Goal: Task Accomplishment & Management: Use online tool/utility

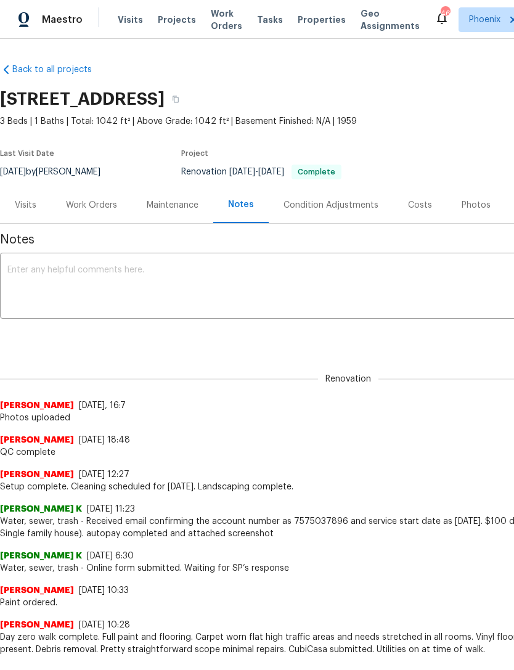
click at [104, 213] on div "Work Orders" at bounding box center [91, 205] width 81 height 36
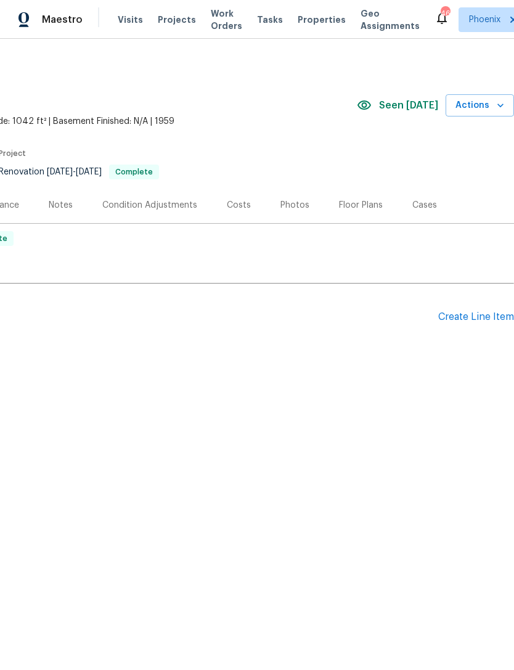
scroll to position [0, 183]
click at [474, 315] on div "Create Line Item" at bounding box center [477, 317] width 76 height 12
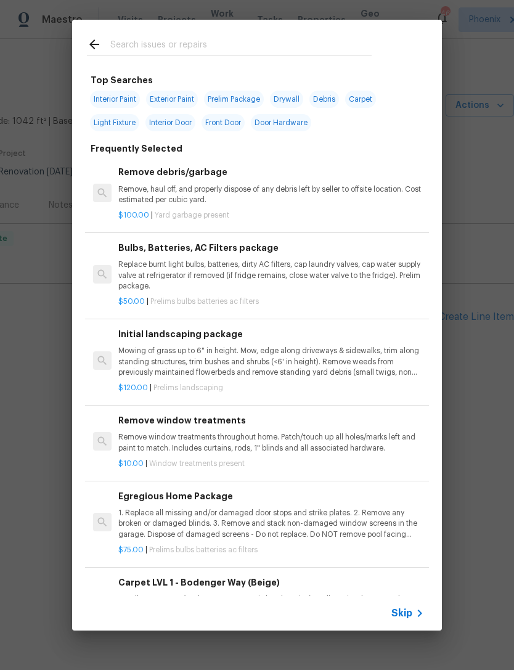
click at [224, 49] on input "text" at bounding box center [241, 46] width 262 height 19
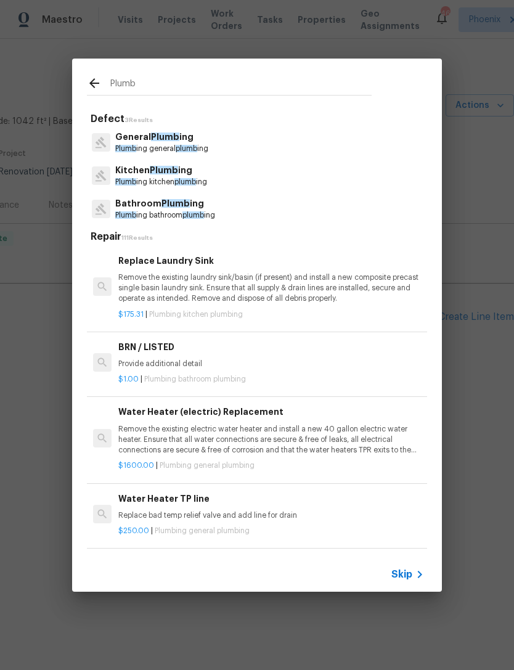
type input "Plumb"
click at [291, 215] on div "Bathroom Plumb ing Plumb ing bathroom plumb ing" at bounding box center [257, 208] width 340 height 33
click at [191, 211] on p "Plumb ing bathroom plumb ing" at bounding box center [165, 215] width 100 height 10
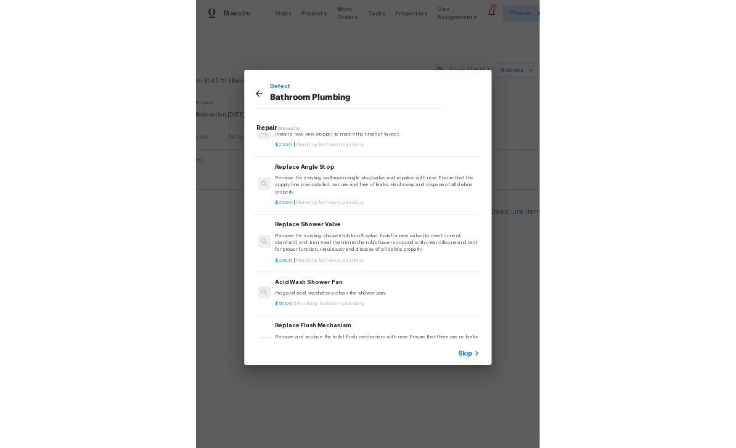
scroll to position [1251, 0]
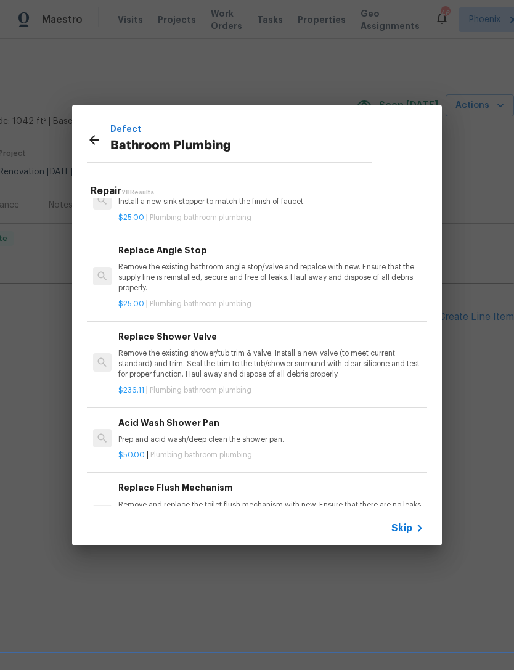
click at [379, 352] on p "Remove the existing shower/tub trim & valve. Install a new valve (to meet curre…" at bounding box center [271, 364] width 306 height 31
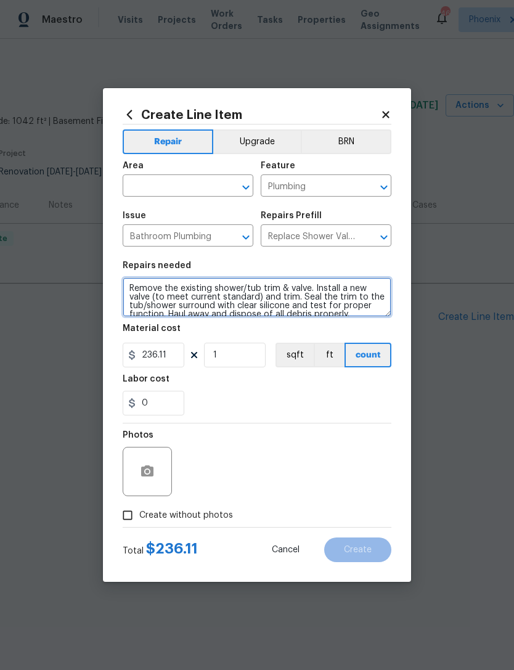
click at [375, 317] on textarea "Remove the existing shower/tub trim & valve. Install a new valve (to meet curre…" at bounding box center [257, 297] width 269 height 39
click at [371, 315] on textarea "Remove the existing shower/tub trim & valve. Install a new valve (to meet curre…" at bounding box center [257, 297] width 269 height 39
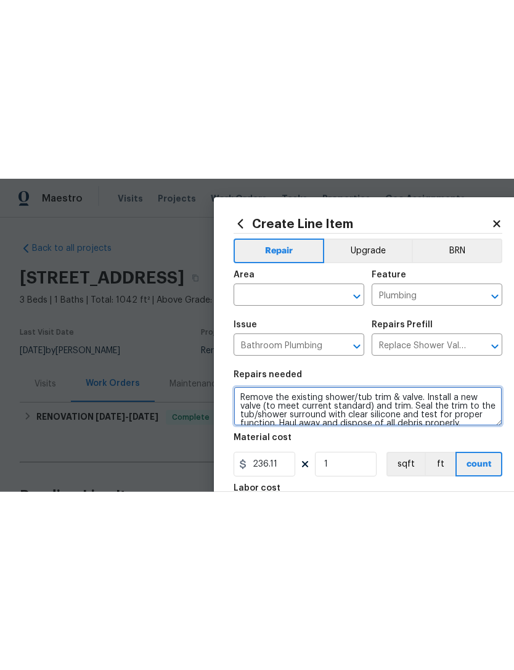
scroll to position [0, 0]
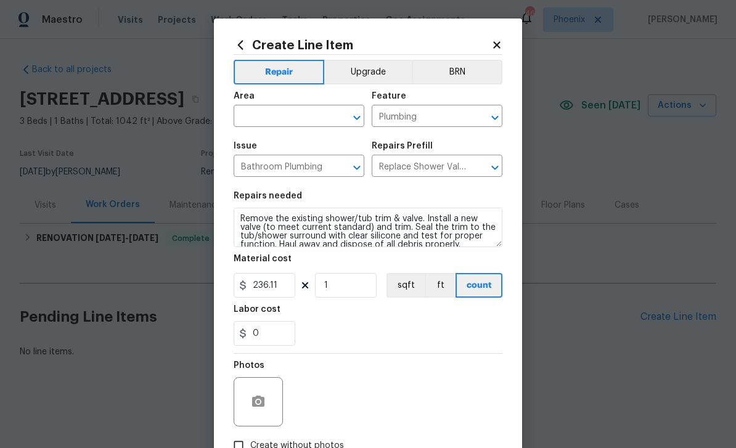
click at [445, 169] on input "Replace Shower Valve $236.11" at bounding box center [420, 167] width 96 height 19
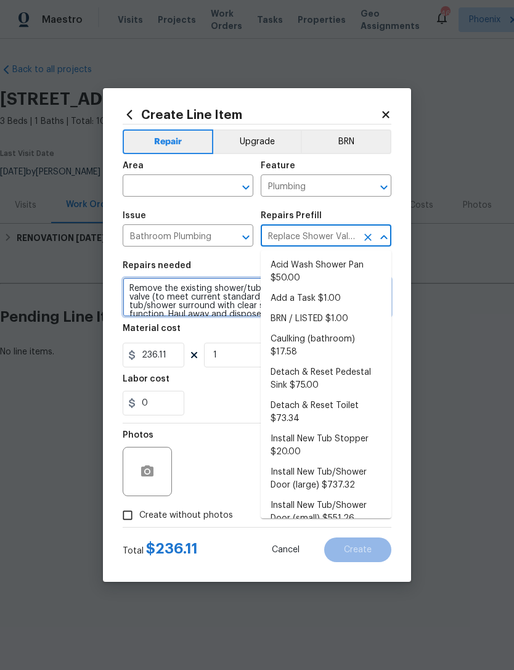
click at [223, 308] on textarea "Remove the existing shower/tub trim & valve. Install a new valve (to meet curre…" at bounding box center [257, 297] width 269 height 39
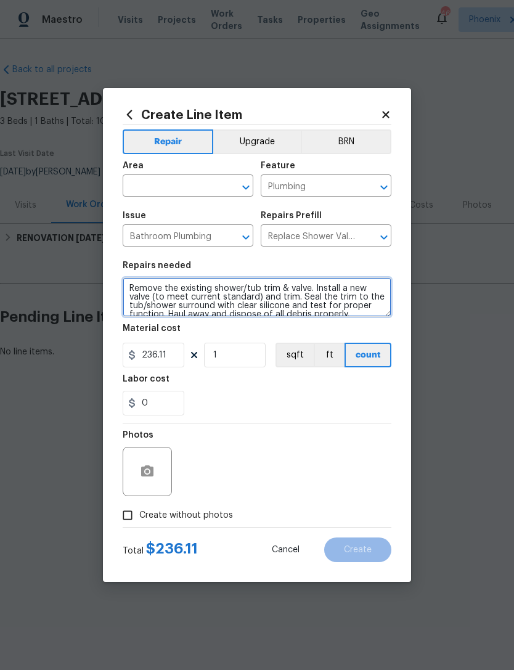
click at [366, 312] on textarea "Remove the existing shower/tub trim & valve. Install a new valve (to meet curre…" at bounding box center [257, 297] width 269 height 39
click at [364, 312] on textarea "Remove the existing shower/tub trim & valve. Install a new valve (to meet curre…" at bounding box center [257, 297] width 269 height 39
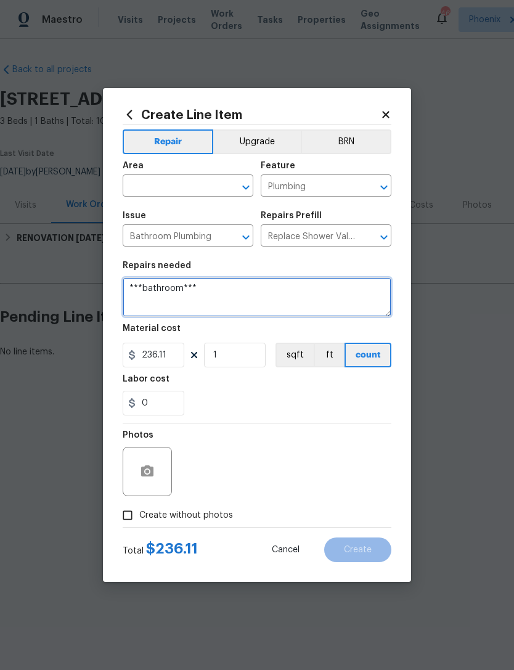
click at [138, 288] on textarea "***bathroom***" at bounding box center [257, 297] width 269 height 39
click at [297, 297] on textarea "***only bathroom***" at bounding box center [257, 297] width 269 height 39
type textarea "***only bathroom***"
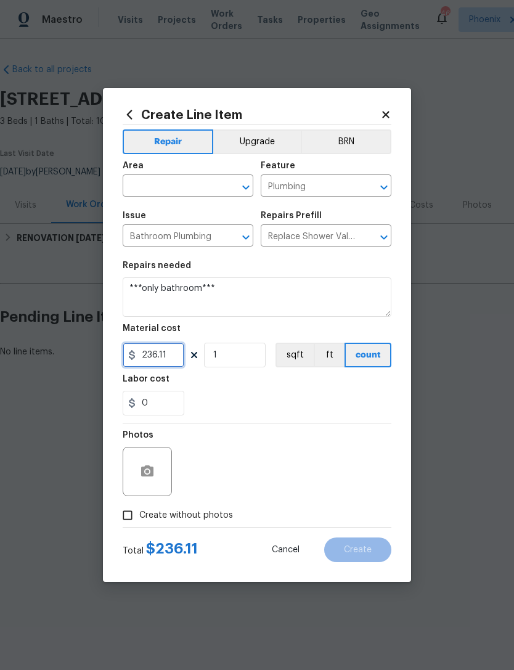
click at [176, 360] on input "236.11" at bounding box center [154, 355] width 62 height 25
type input "150"
click at [378, 411] on div "0" at bounding box center [257, 403] width 269 height 25
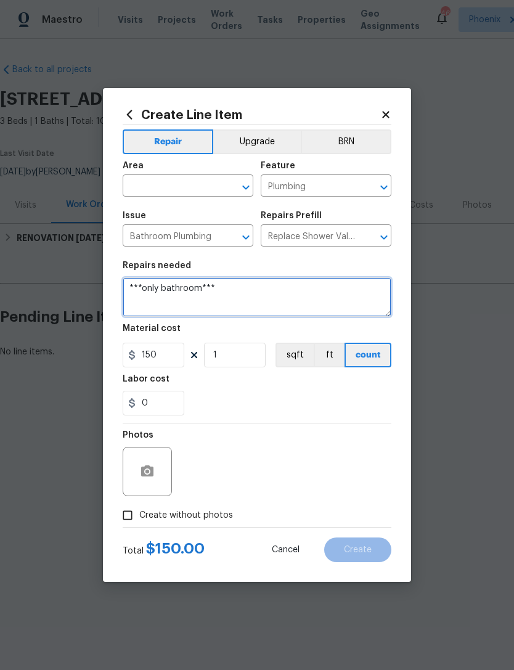
click at [331, 304] on textarea "***only bathroom***" at bounding box center [257, 297] width 269 height 39
type textarea "***only bathroom*** 1) slow drip on faucet, please repair or replace components…"
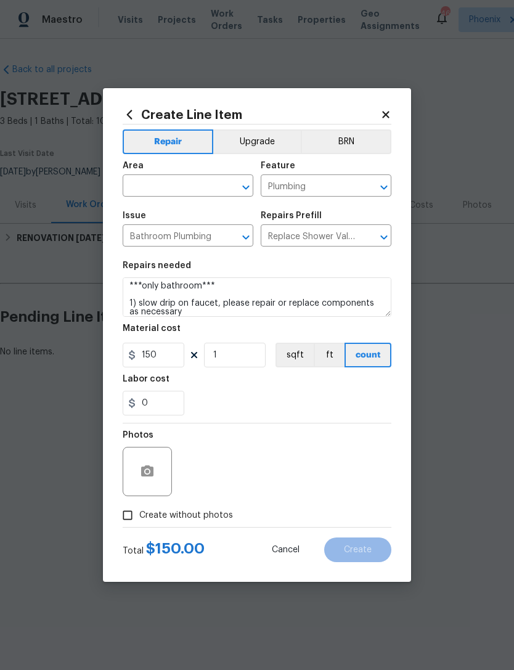
click at [360, 405] on div "0" at bounding box center [257, 403] width 269 height 25
click at [139, 471] on button "button" at bounding box center [148, 472] width 30 height 30
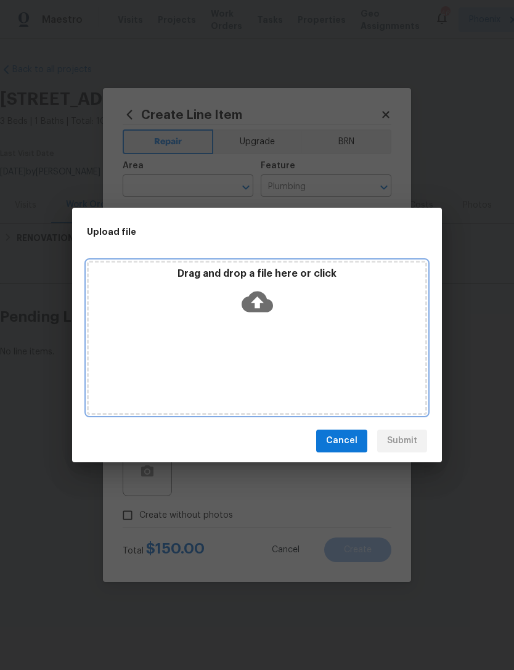
click at [268, 309] on icon at bounding box center [257, 301] width 31 height 21
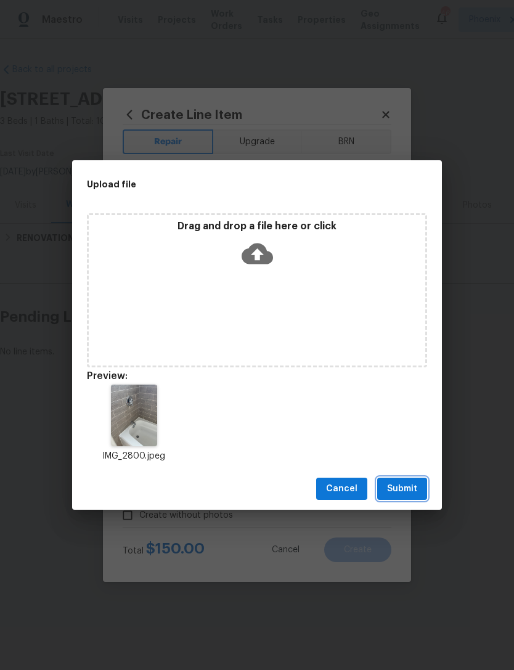
click at [411, 490] on span "Submit" at bounding box center [402, 489] width 30 height 15
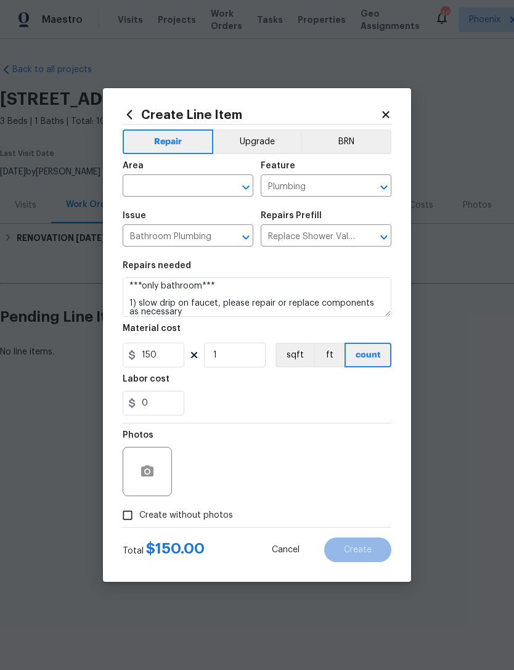
click at [174, 190] on input "text" at bounding box center [171, 187] width 96 height 19
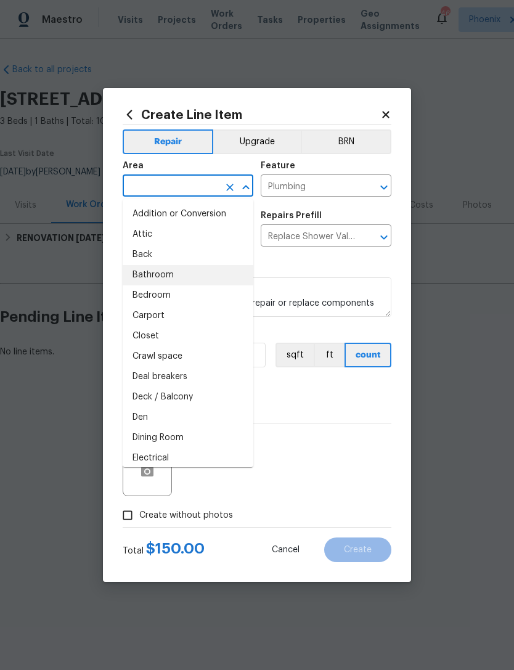
click at [175, 278] on li "Bathroom" at bounding box center [188, 275] width 131 height 20
type input "Bathroom"
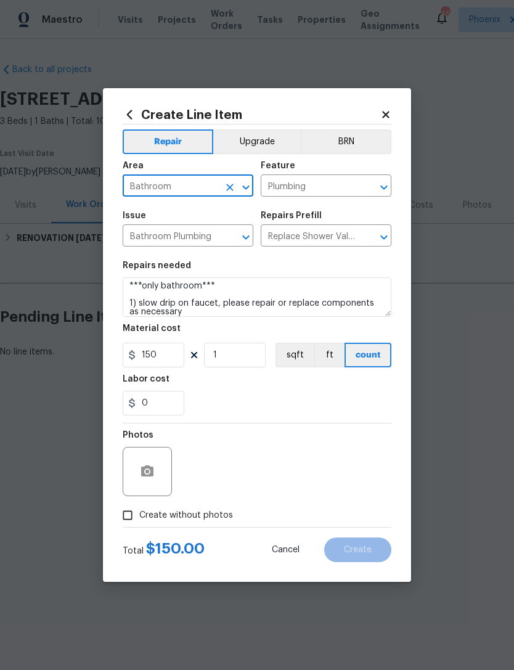
click at [357, 400] on div "0" at bounding box center [257, 403] width 269 height 25
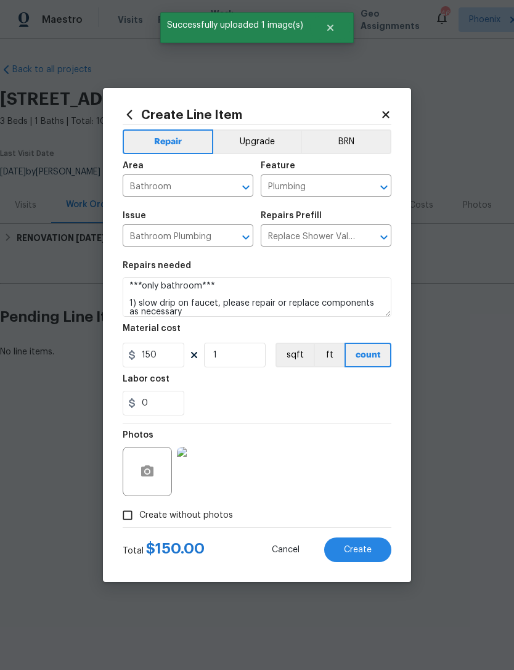
click at [378, 553] on button "Create" at bounding box center [357, 550] width 67 height 25
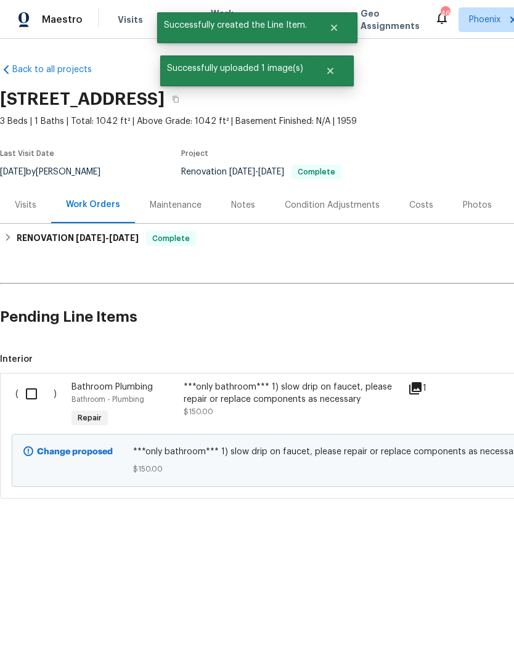
click at [25, 390] on input "checkbox" at bounding box center [36, 394] width 35 height 26
checkbox input "true"
click at [456, 642] on span "Create Work Order" at bounding box center [444, 639] width 82 height 15
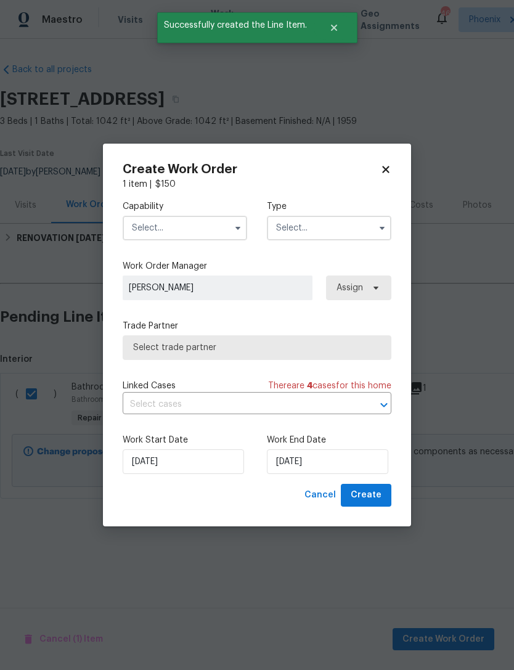
click at [201, 229] on input "text" at bounding box center [185, 228] width 125 height 25
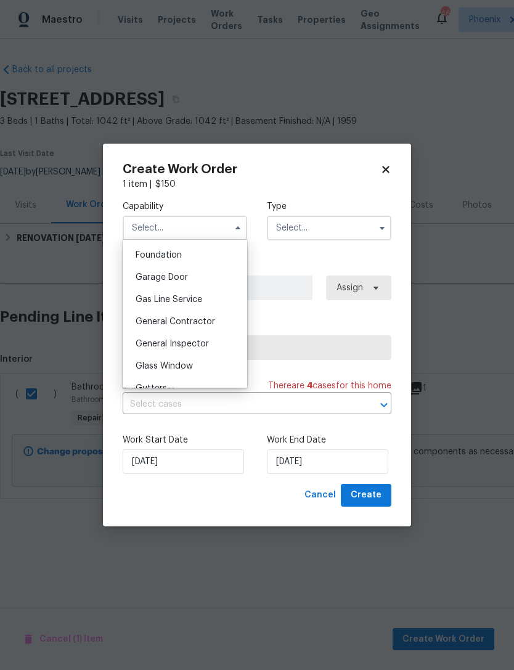
scroll to position [522, 0]
click at [214, 322] on div "General Contractor" at bounding box center [185, 321] width 118 height 22
type input "General Contractor"
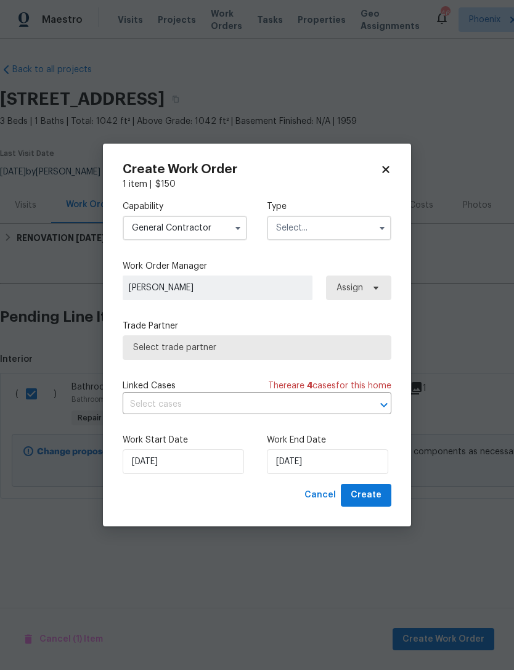
click at [328, 231] on input "text" at bounding box center [329, 228] width 125 height 25
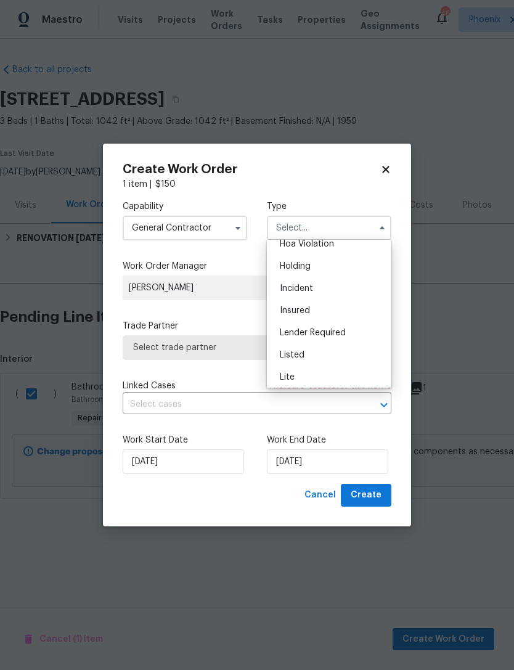
scroll to position [43, 0]
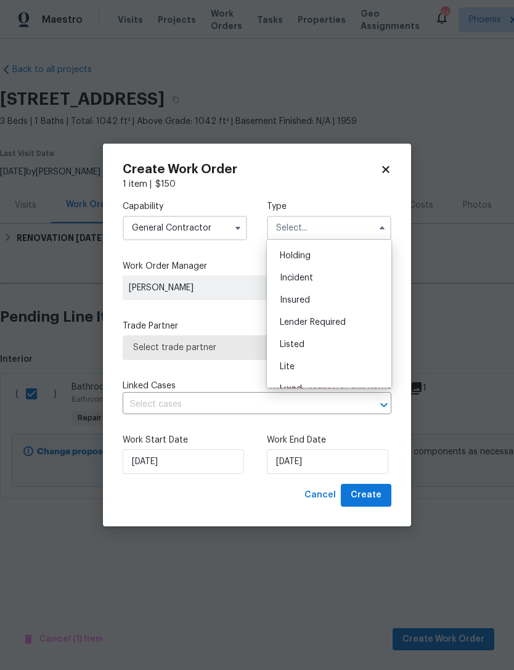
click at [311, 343] on div "Listed" at bounding box center [329, 345] width 118 height 22
type input "Listed"
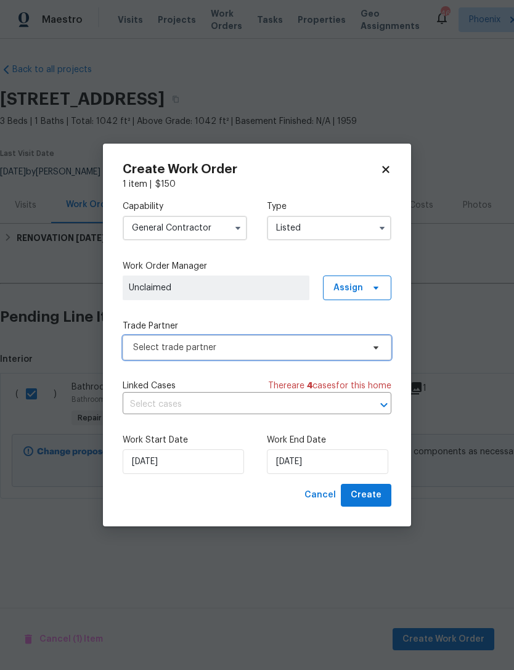
click at [321, 350] on span "Select trade partner" at bounding box center [248, 348] width 230 height 12
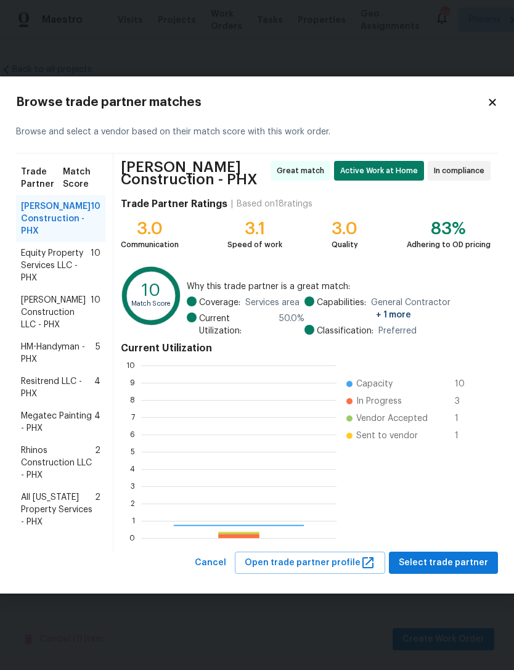
scroll to position [173, 196]
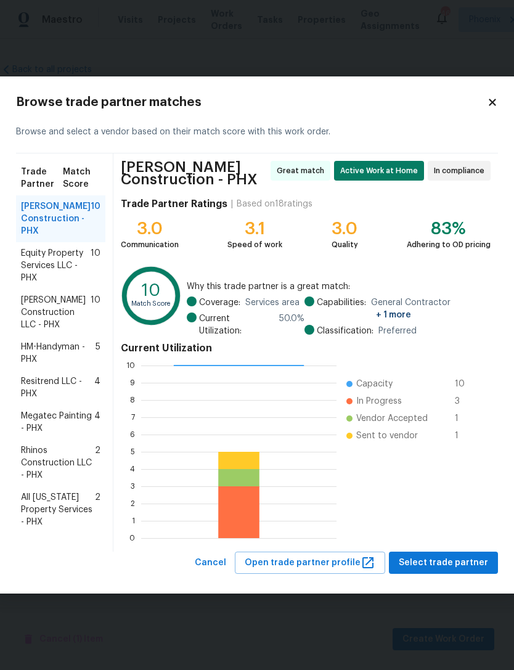
click at [36, 349] on span "HM-Handyman - PHX" at bounding box center [58, 353] width 75 height 25
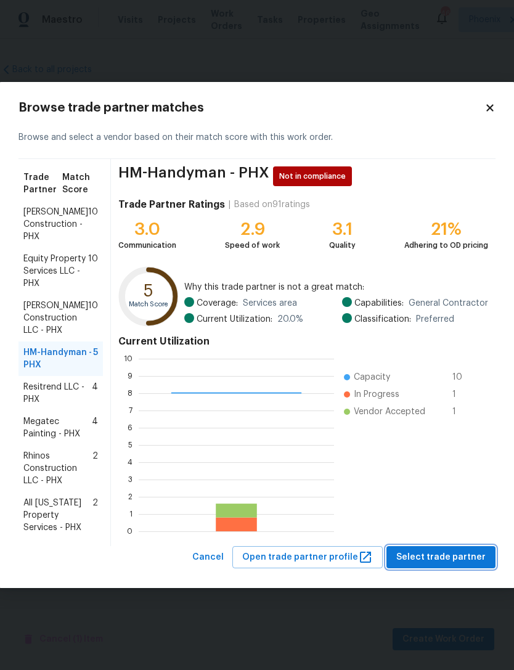
click at [452, 559] on span "Select trade partner" at bounding box center [441, 557] width 89 height 15
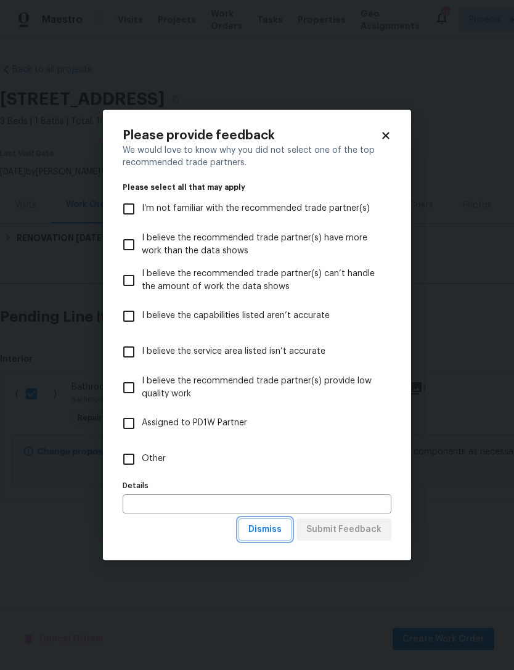
click at [278, 535] on span "Dismiss" at bounding box center [265, 529] width 33 height 15
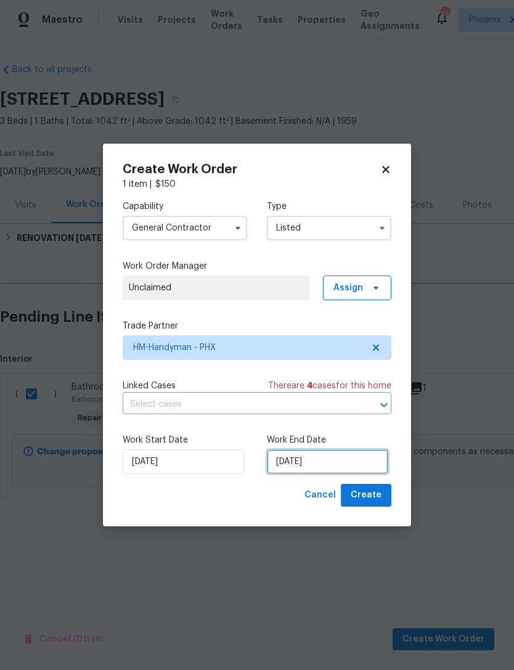
click at [354, 456] on input "[DATE]" at bounding box center [328, 462] width 122 height 25
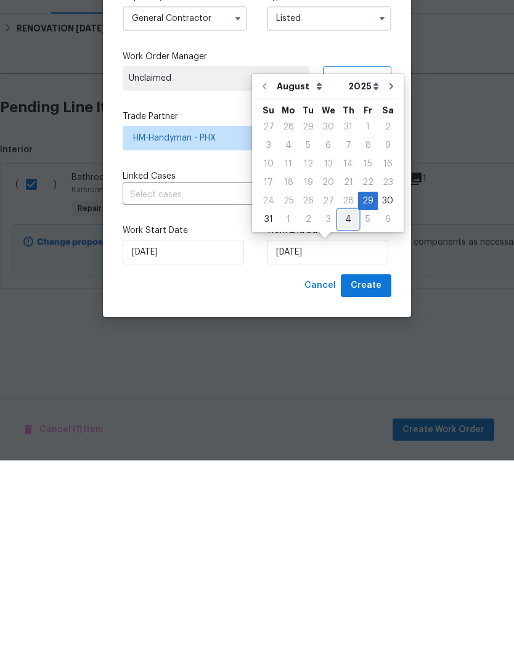
click at [352, 420] on div "31 1 2 3 4 5 6" at bounding box center [327, 429] width 139 height 19
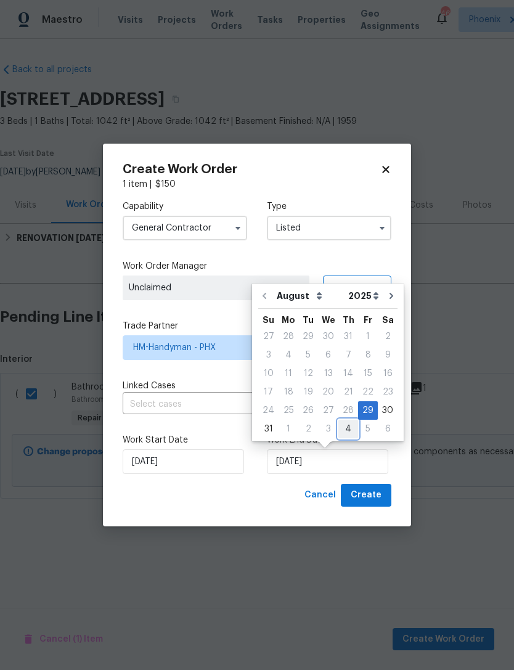
click at [346, 430] on div "4" at bounding box center [349, 429] width 20 height 17
type input "[DATE]"
select select "8"
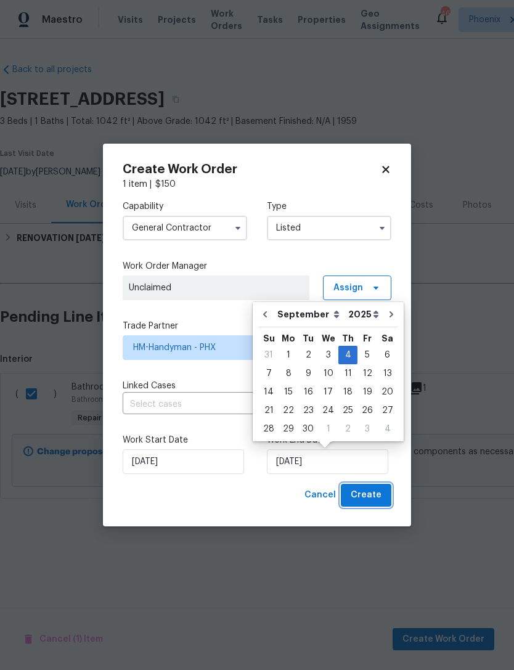
click at [382, 500] on button "Create" at bounding box center [366, 495] width 51 height 23
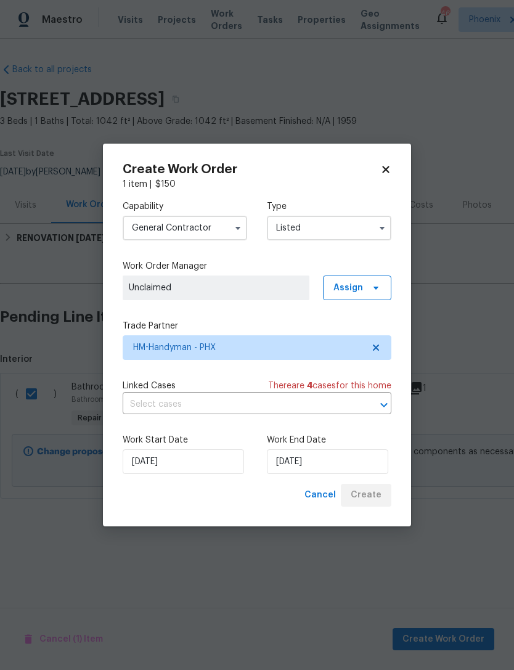
checkbox input "false"
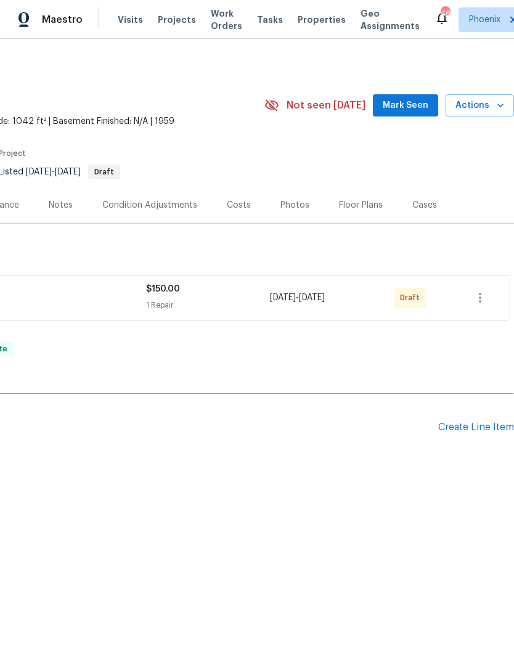
scroll to position [0, 183]
click at [487, 294] on icon "button" at bounding box center [480, 298] width 15 height 15
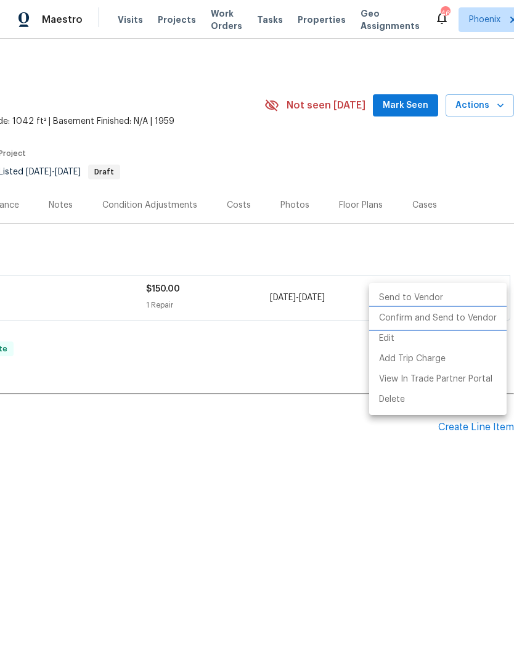
click at [471, 317] on li "Confirm and Send to Vendor" at bounding box center [438, 318] width 138 height 20
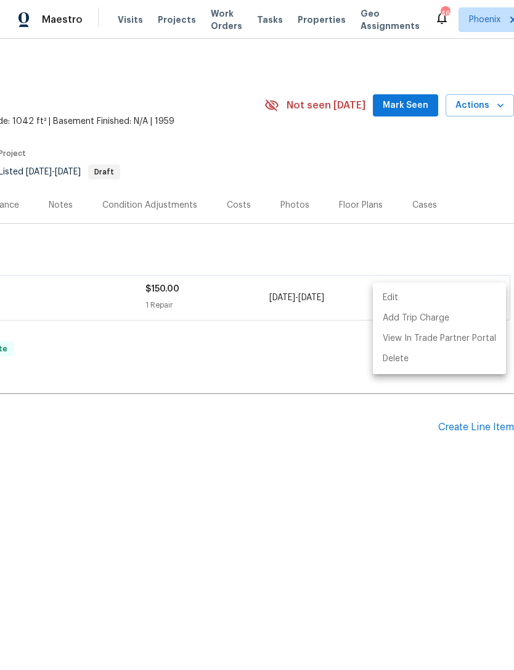
click at [57, 211] on div at bounding box center [257, 335] width 514 height 670
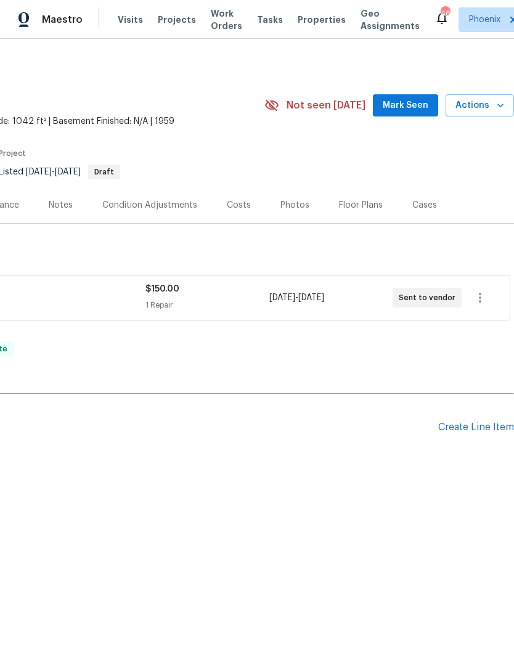
click at [59, 218] on div "Notes" at bounding box center [61, 205] width 54 height 36
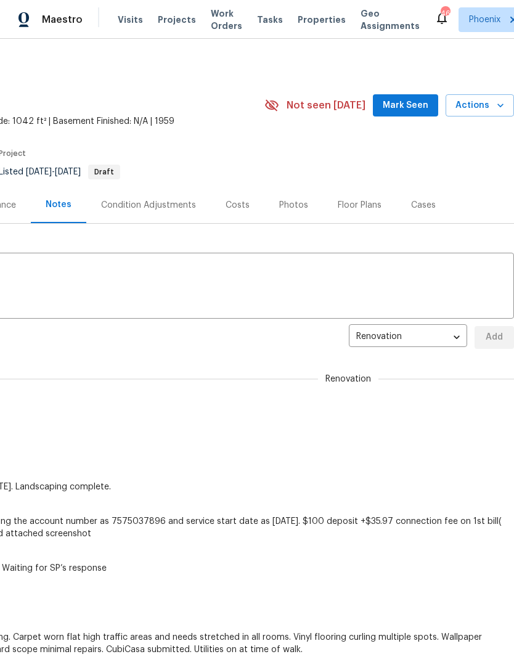
click at [225, 287] on textarea at bounding box center [166, 287] width 682 height 43
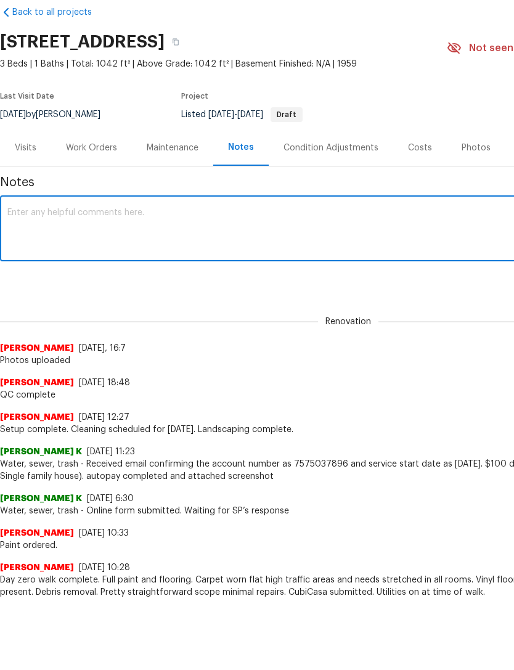
click at [312, 266] on textarea at bounding box center [348, 287] width 682 height 43
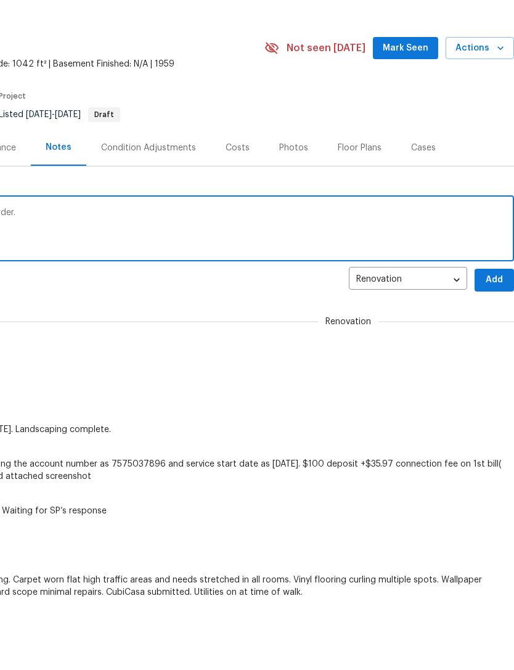
scroll to position [0, 183]
type textarea "Slow drip in hall bathtub, sent over work order."
click at [497, 330] on span "Add" at bounding box center [495, 337] width 20 height 15
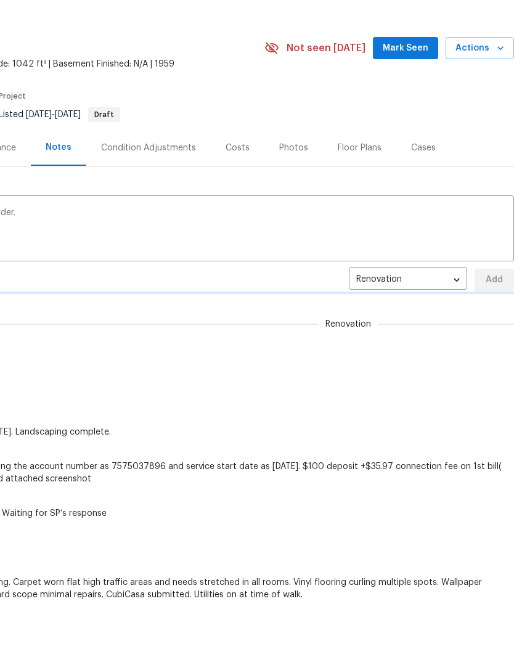
scroll to position [57, 0]
